Goal: Information Seeking & Learning: Learn about a topic

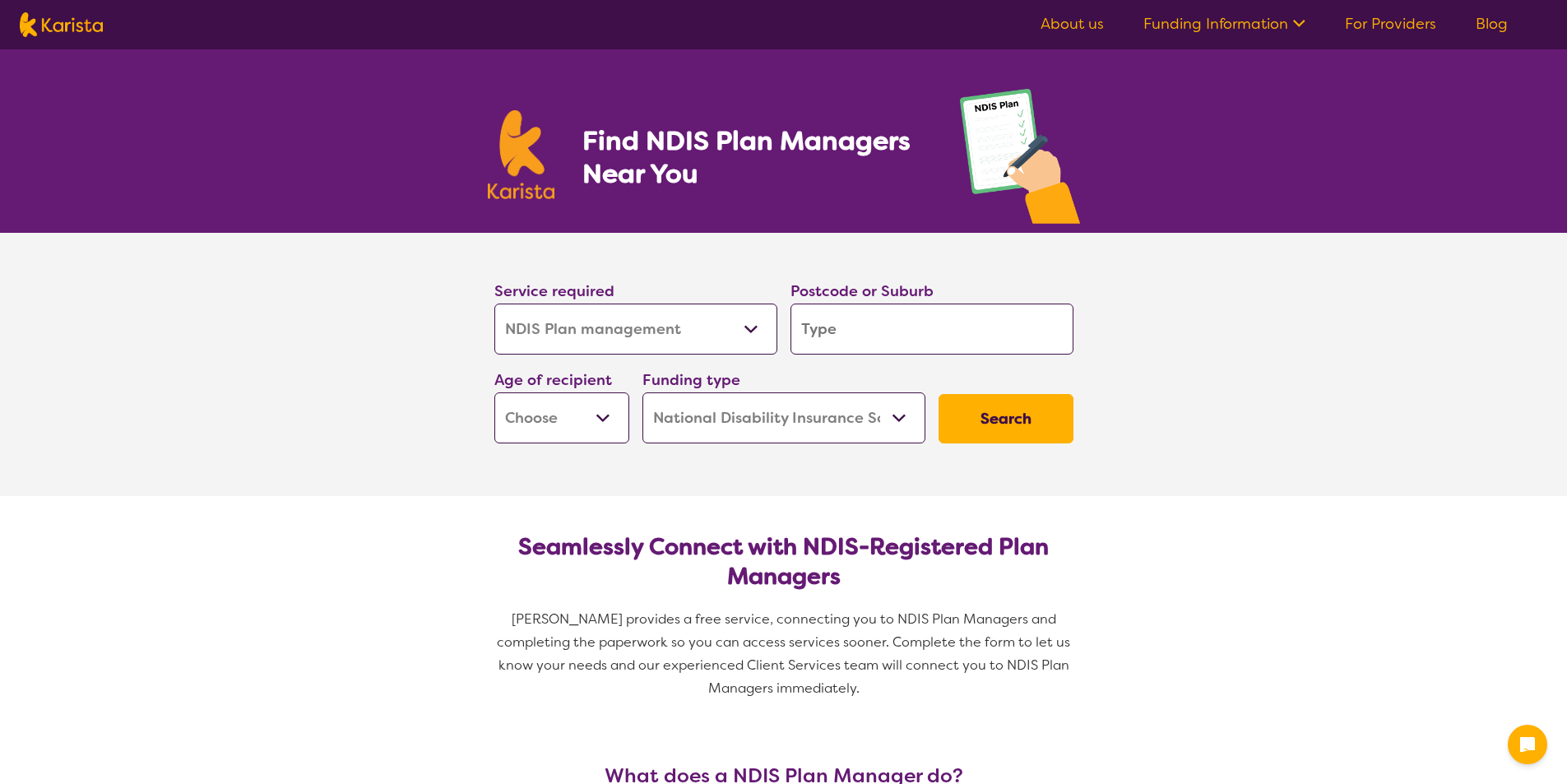
select select "NDIS Plan management"
select select "NDIS"
select select "NDIS Plan management"
select select "NDIS"
click at [903, 326] on input "search" at bounding box center [932, 329] width 283 height 51
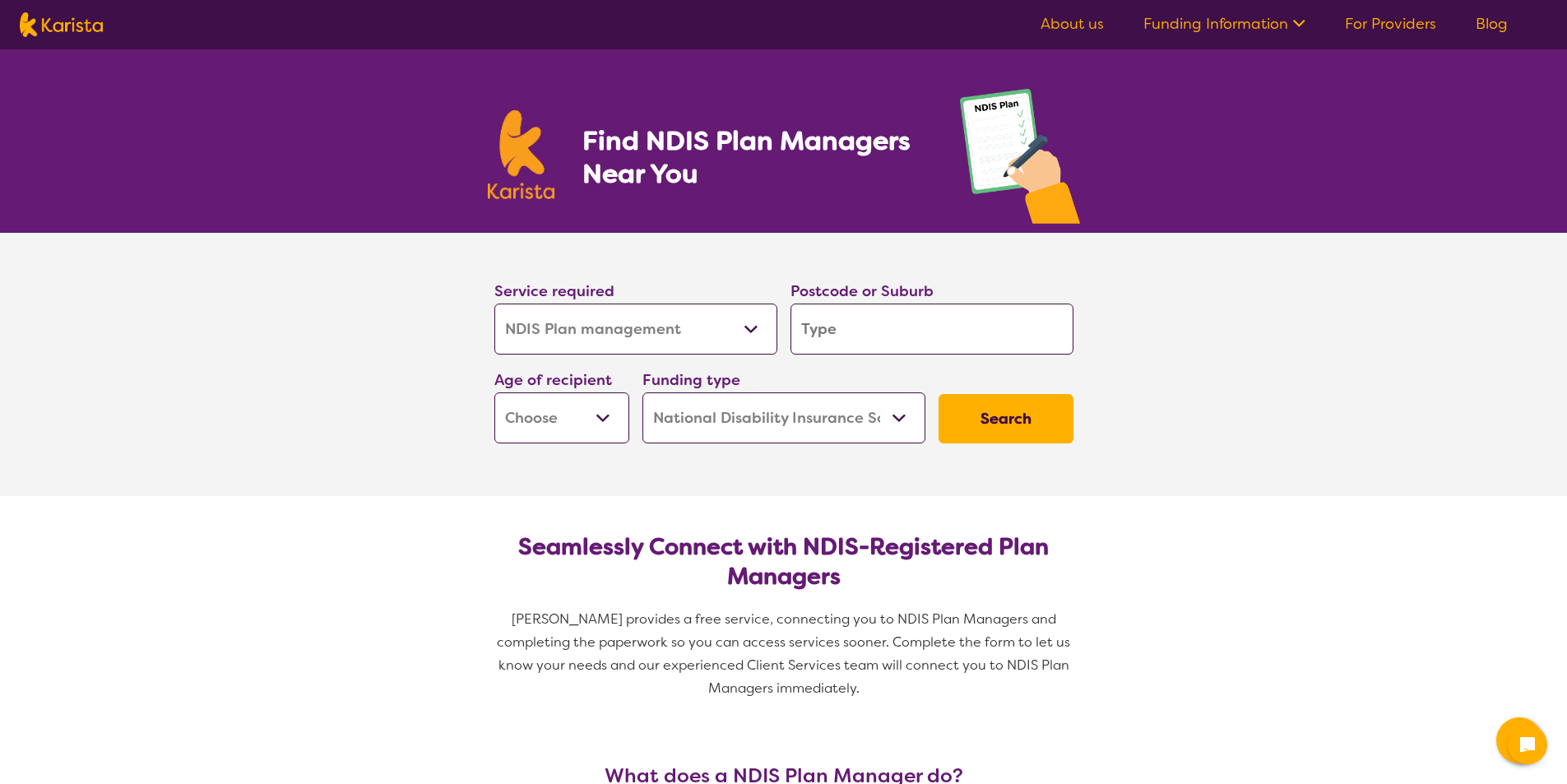
type input "3"
type input "32"
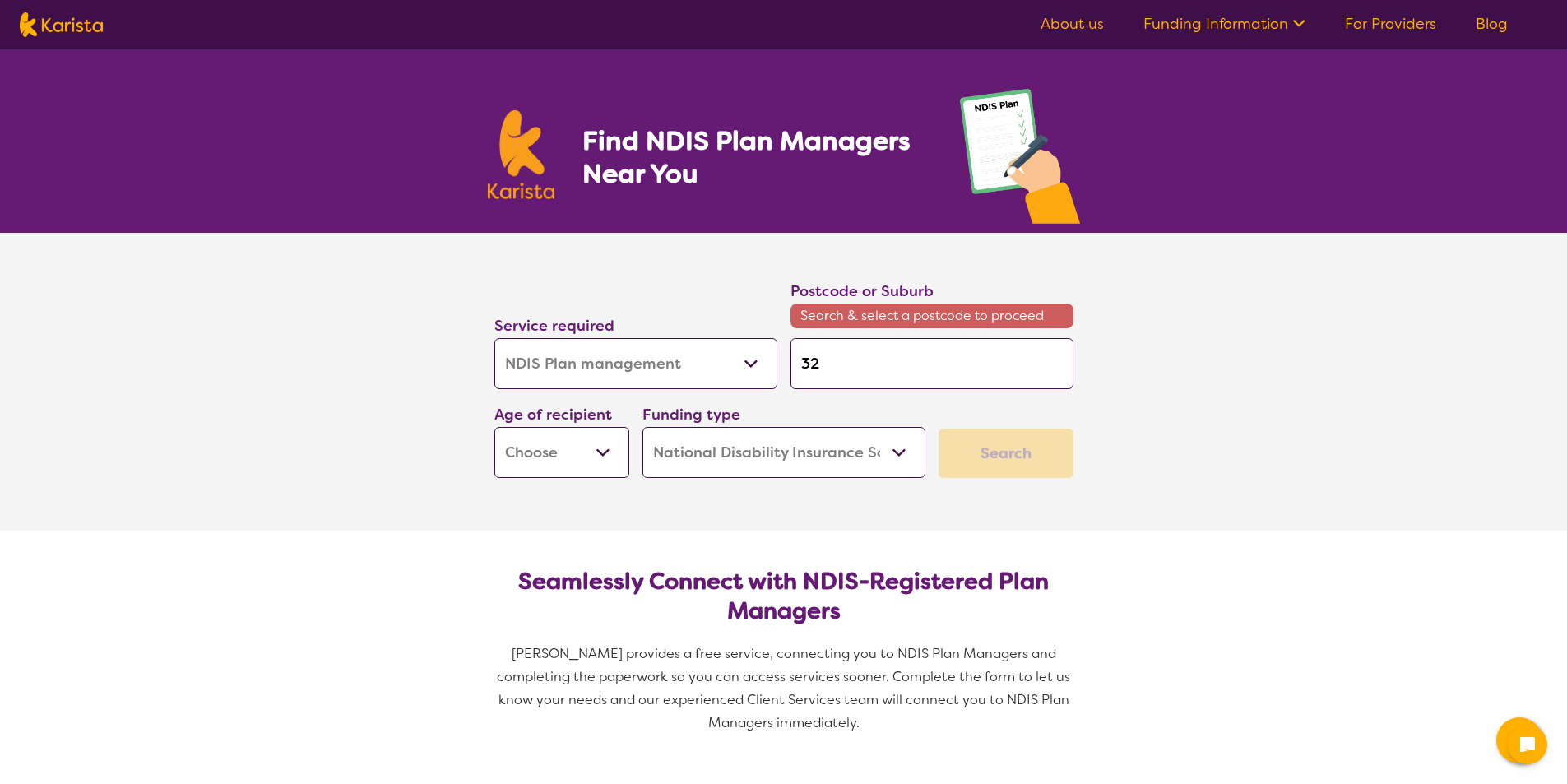
type input "320"
type input "3207"
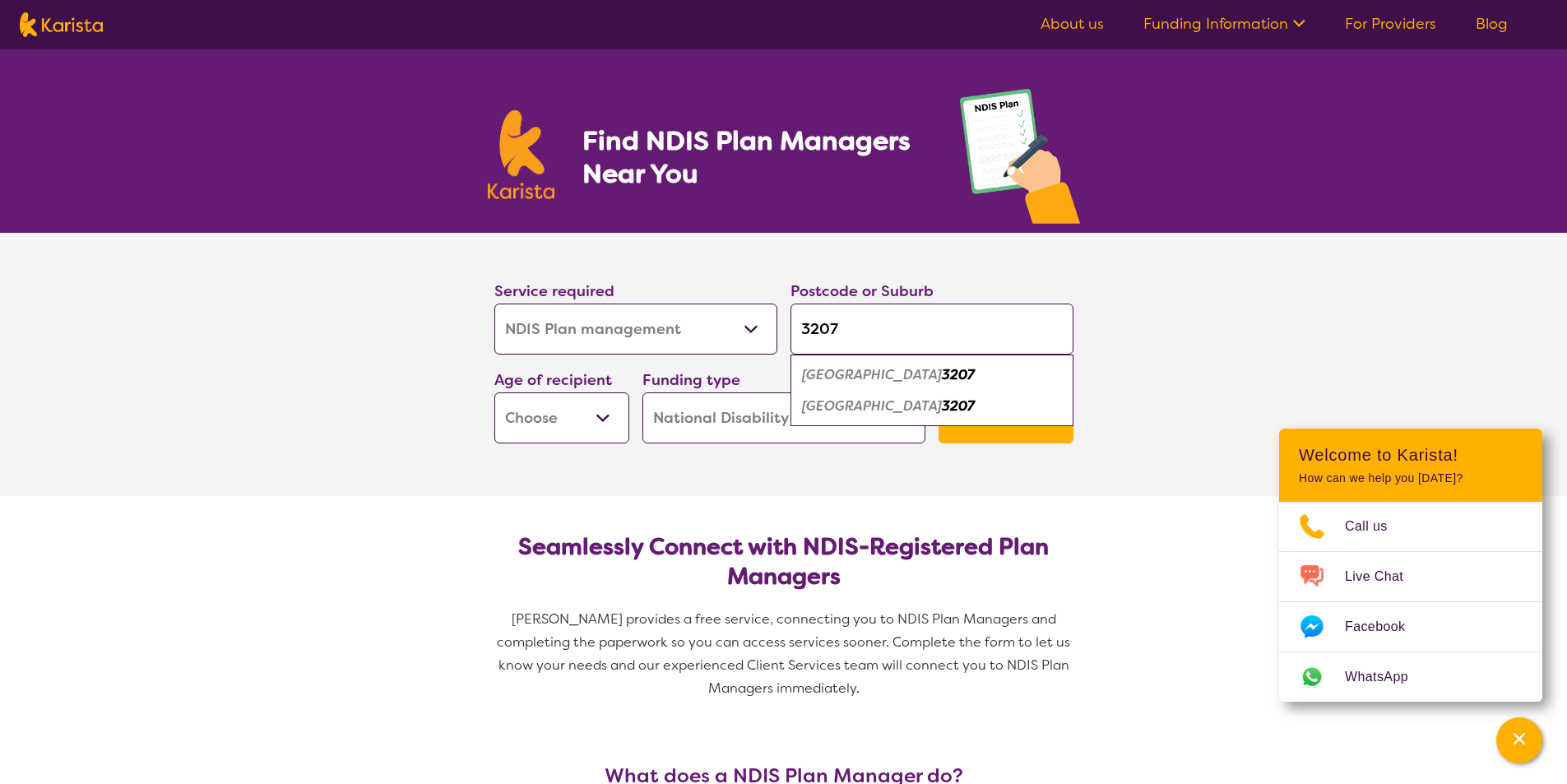
type input "3207"
click at [942, 403] on em "3207" at bounding box center [958, 405] width 33 height 17
click at [611, 420] on select "Early Childhood - 0 to 9 Child - 10 to 11 Adolescent - 12 to 17 Adult - 18 to 6…" at bounding box center [562, 418] width 135 height 51
select select "AS"
click at [495, 392] on select "Early Childhood - 0 to 9 Child - 10 to 11 Adolescent - 12 to 17 Adult - 18 to 6…" at bounding box center [562, 418] width 135 height 51
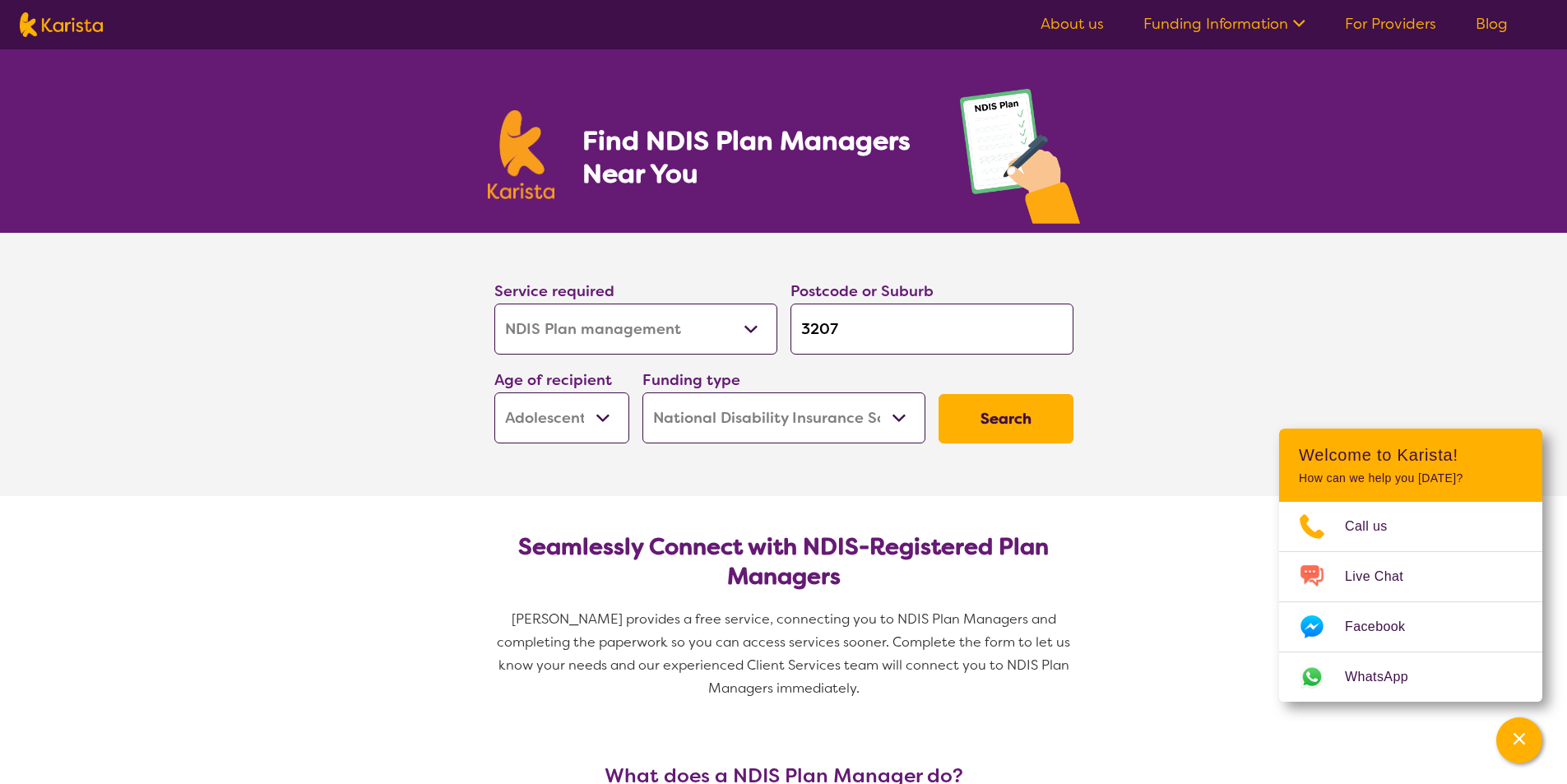
select select "AS"
click at [1019, 411] on button "Search" at bounding box center [1006, 419] width 135 height 49
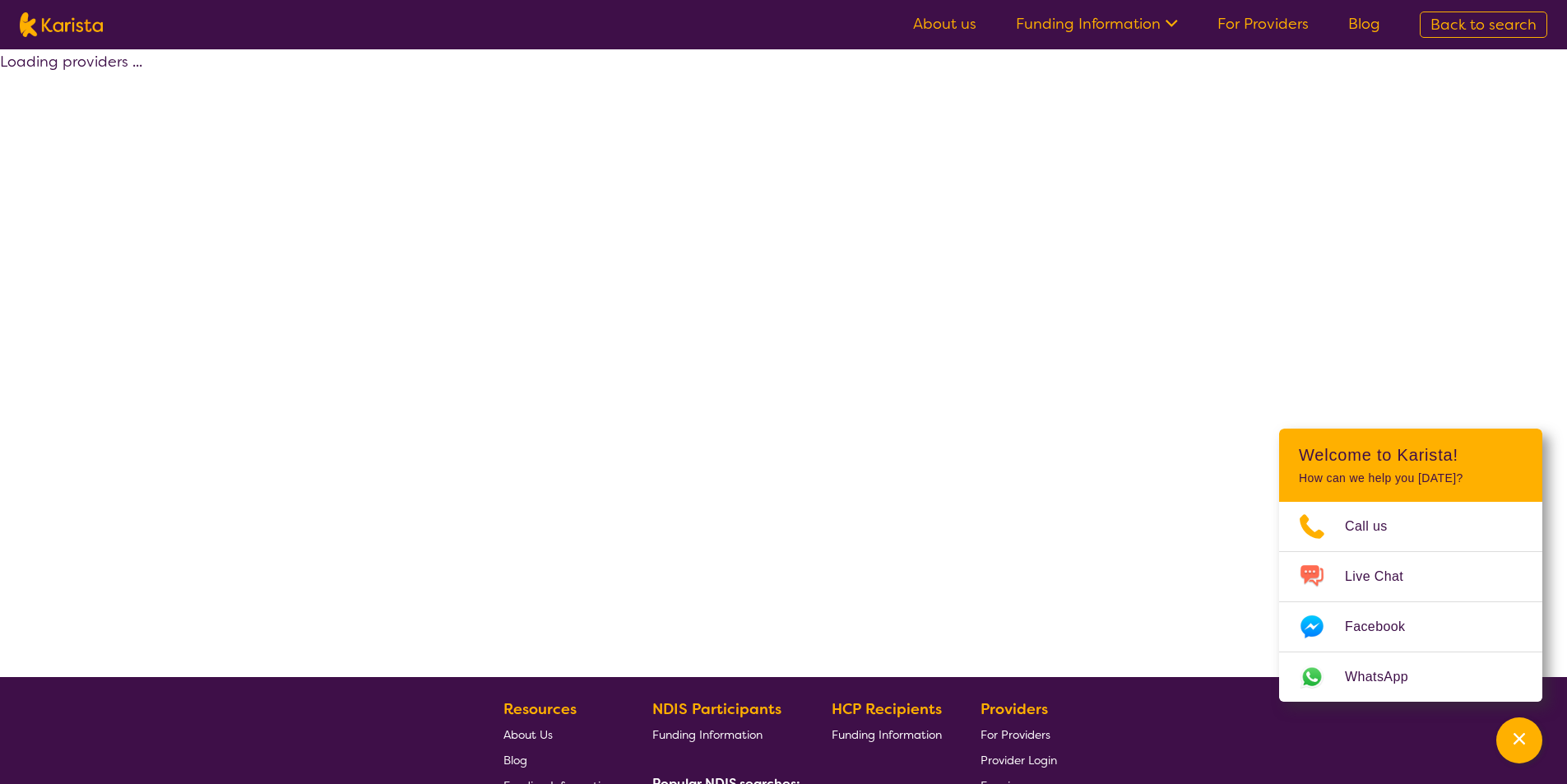
select select "by_score"
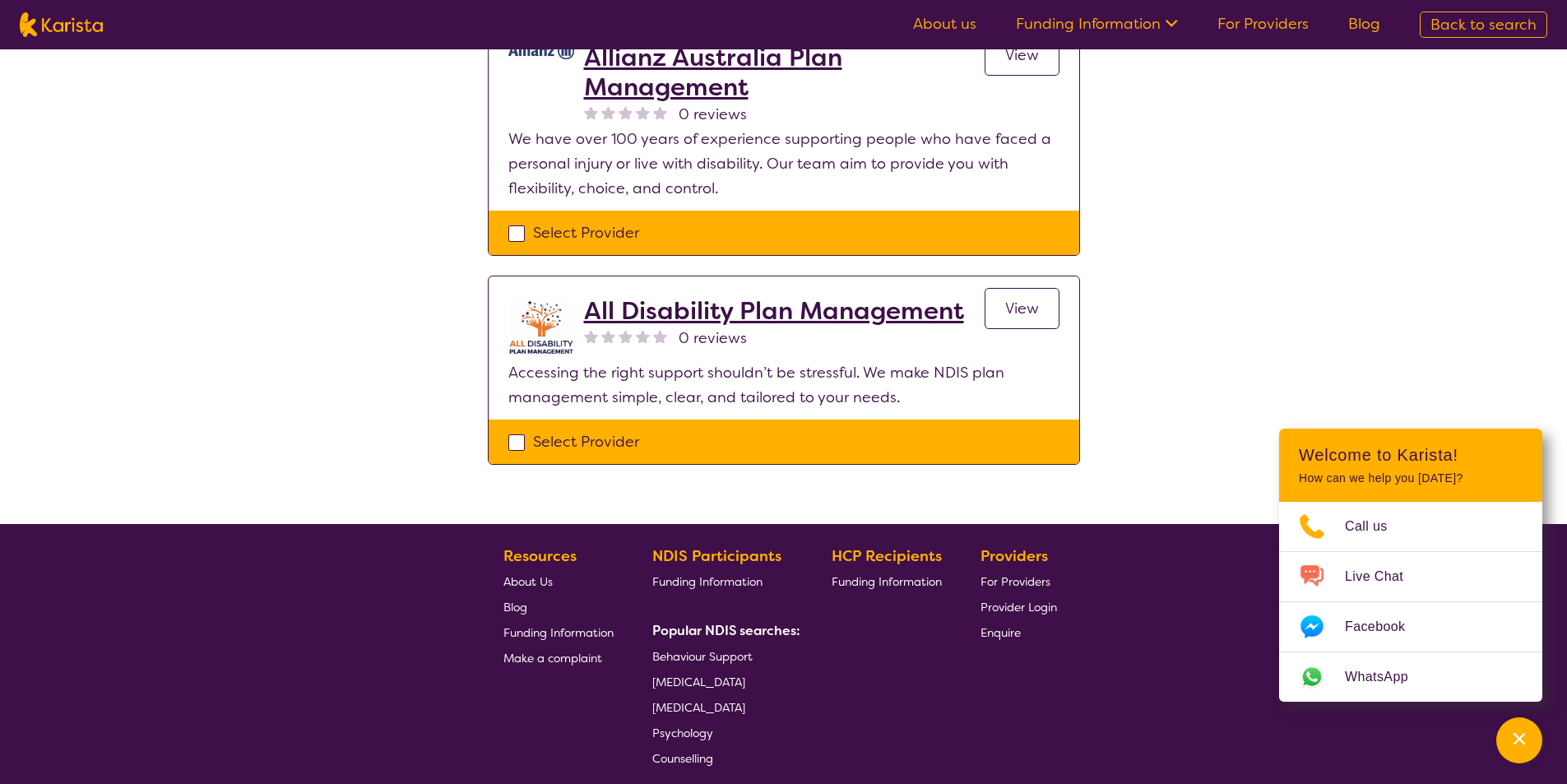
scroll to position [1644, 0]
